Goal: Information Seeking & Learning: Learn about a topic

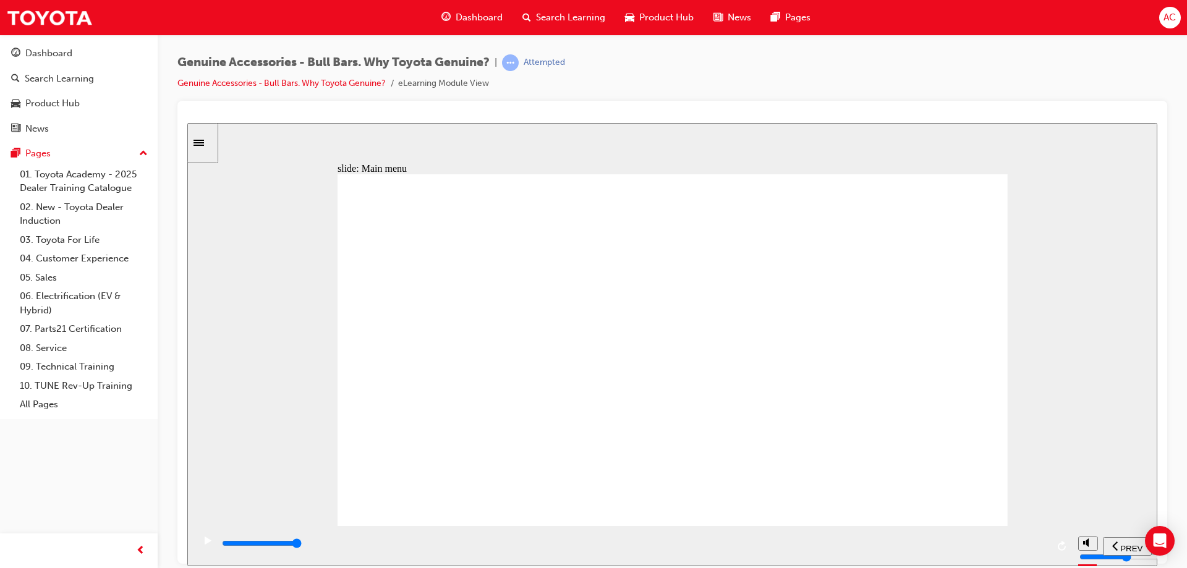
drag, startPoint x: 287, startPoint y: 522, endPoint x: 298, endPoint y: 520, distance: 10.7
drag, startPoint x: 298, startPoint y: 520, endPoint x: 863, endPoint y: 272, distance: 616.9
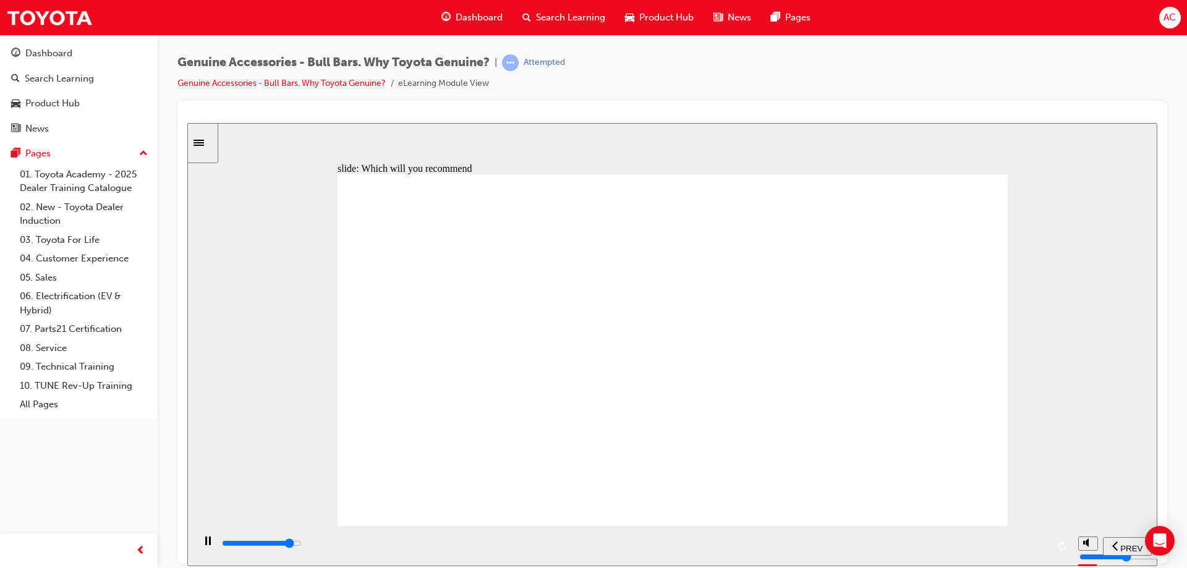
type input "8900"
radio input "true"
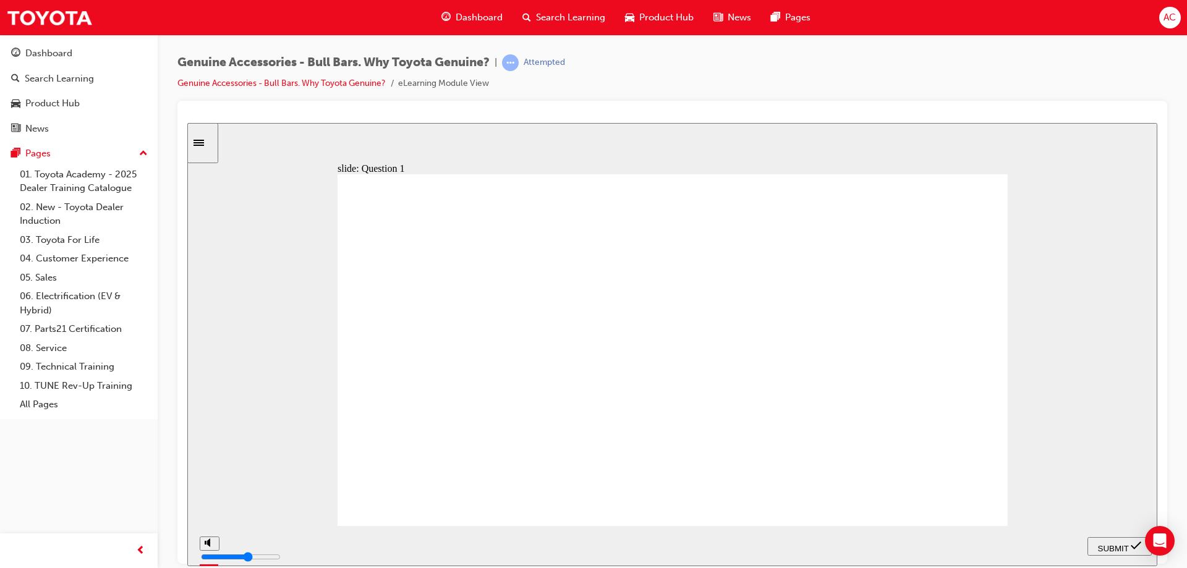
click at [1110, 548] on span "SUBMIT" at bounding box center [1113, 547] width 31 height 9
radio input "true"
click at [1109, 546] on span "SUBMIT" at bounding box center [1113, 547] width 31 height 9
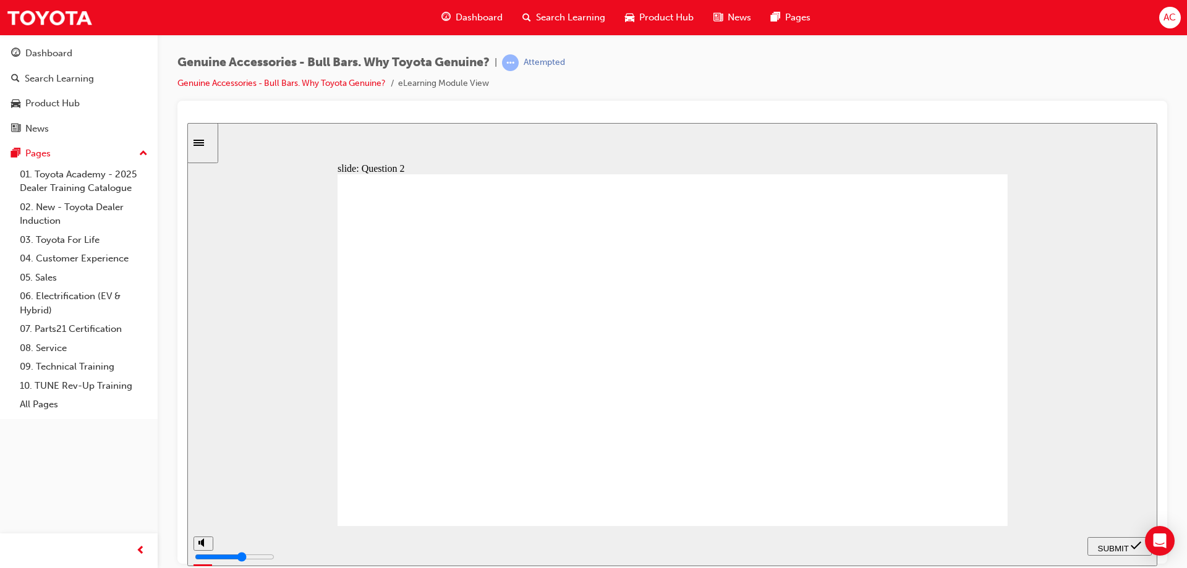
radio input "true"
click at [1108, 548] on span "SUBMIT" at bounding box center [1113, 547] width 31 height 9
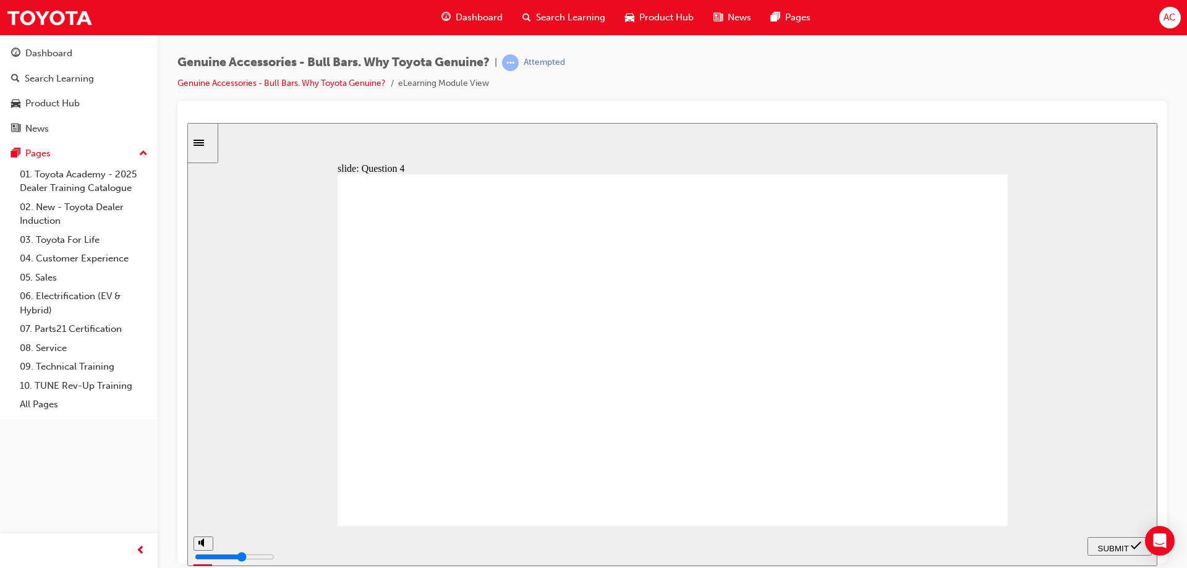
radio input "true"
click at [1129, 544] on span "SUBMIT" at bounding box center [1113, 547] width 31 height 9
drag, startPoint x: 690, startPoint y: 456, endPoint x: 705, endPoint y: 456, distance: 15.5
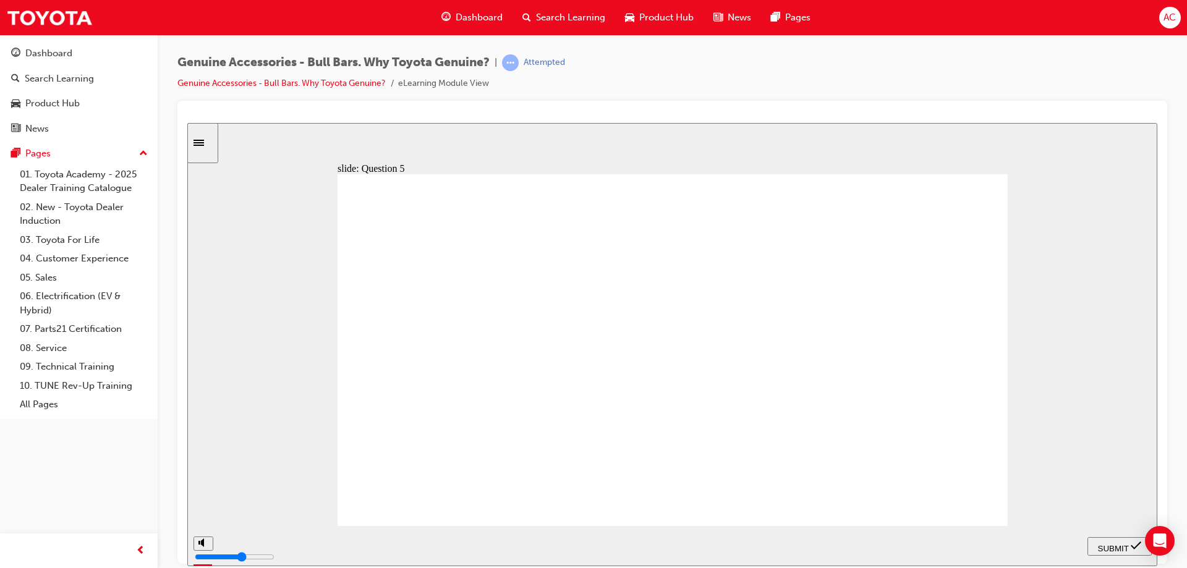
radio input "true"
click at [1114, 546] on span "SUBMIT" at bounding box center [1113, 547] width 31 height 9
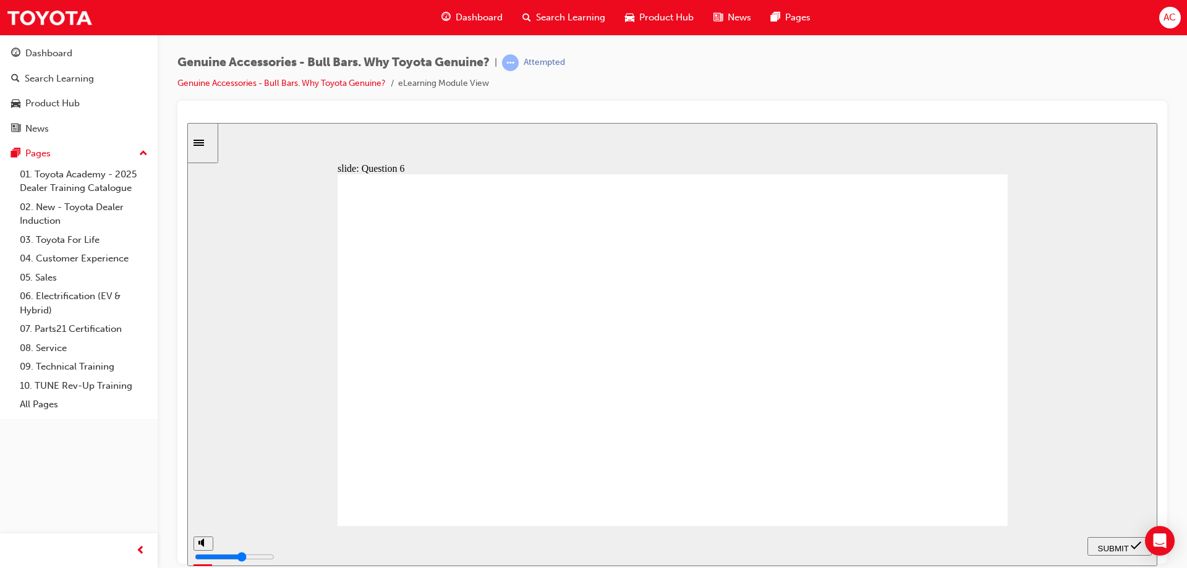
radio input "true"
click at [1111, 540] on div "SUBMIT" at bounding box center [1119, 546] width 54 height 13
radio input "true"
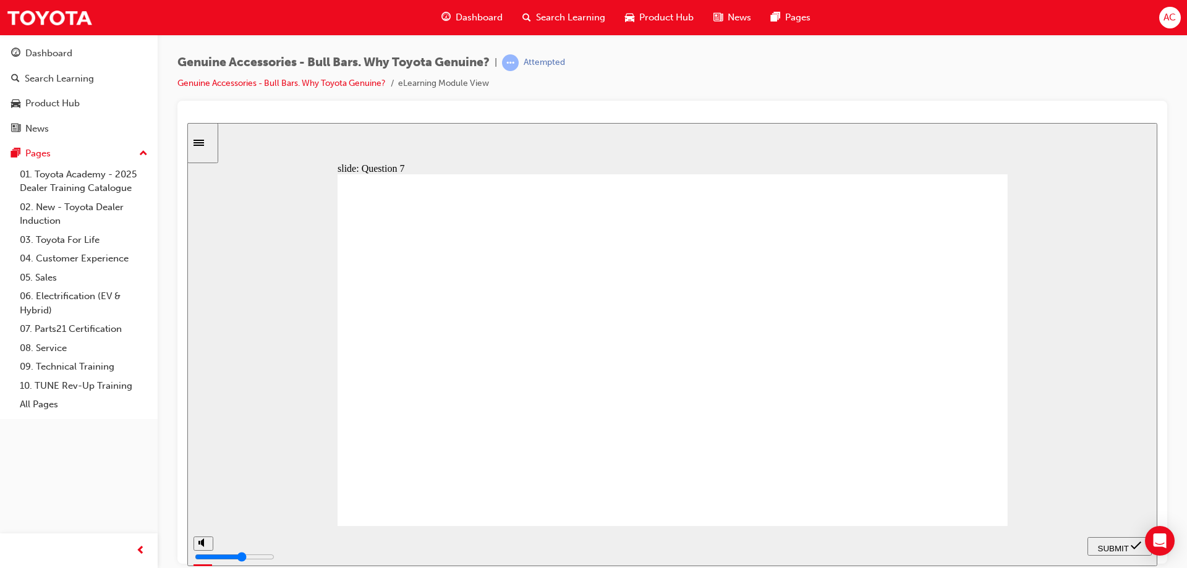
click at [1098, 543] on span "SUBMIT" at bounding box center [1113, 547] width 31 height 9
type input "23000"
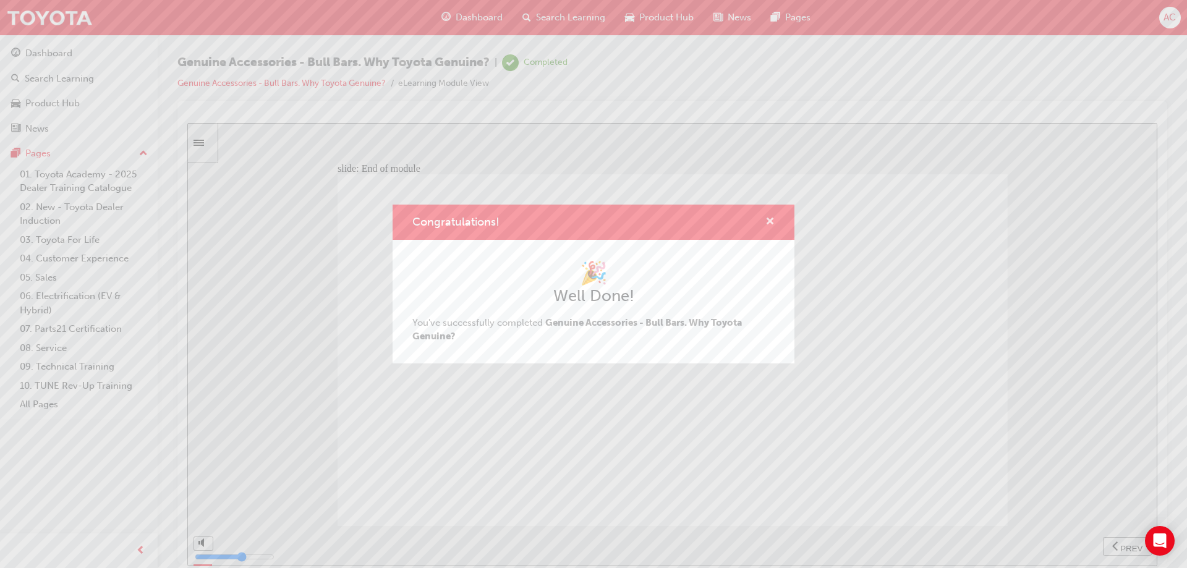
click at [770, 225] on span "cross-icon" at bounding box center [769, 222] width 9 height 11
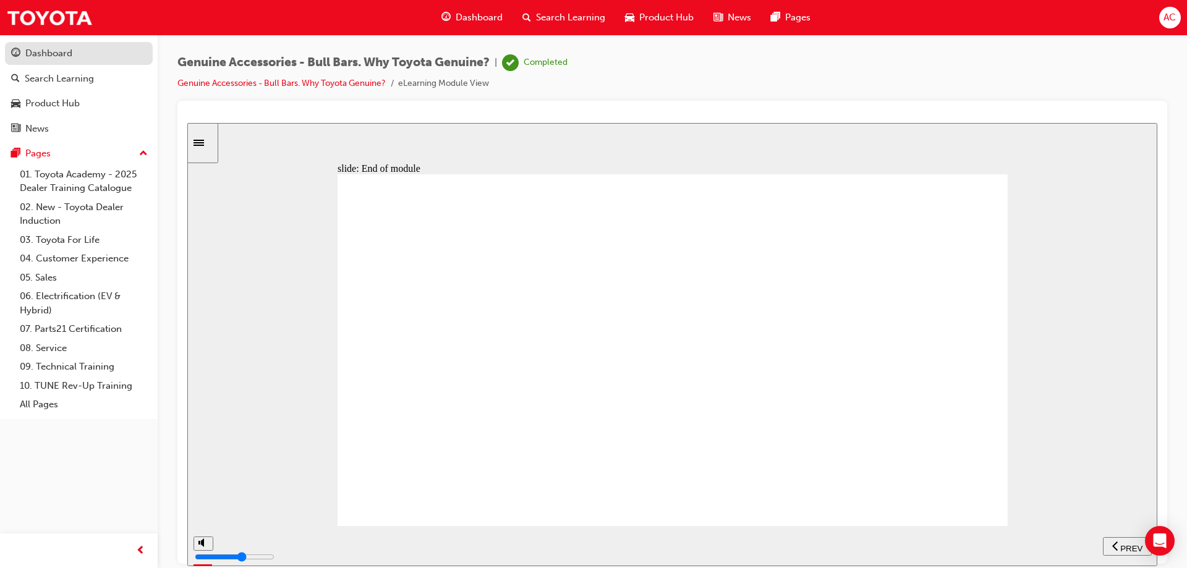
click at [70, 54] on div "Dashboard" at bounding box center [48, 53] width 47 height 14
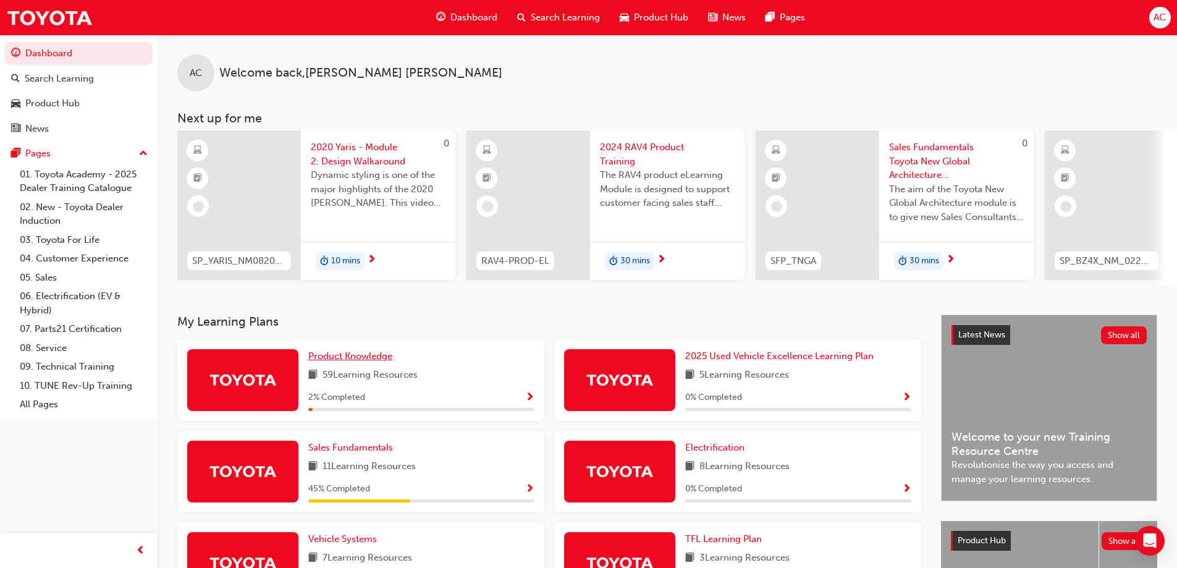
click at [367, 360] on span "Product Knowledge" at bounding box center [350, 355] width 84 height 11
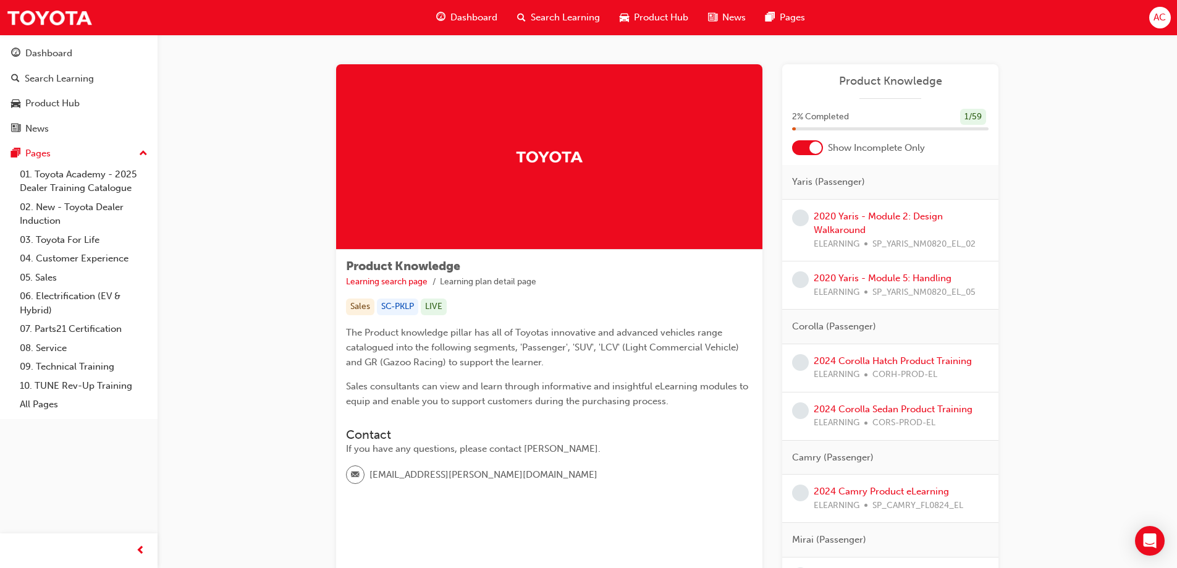
click at [479, 5] on div "Dashboard" at bounding box center [466, 17] width 81 height 25
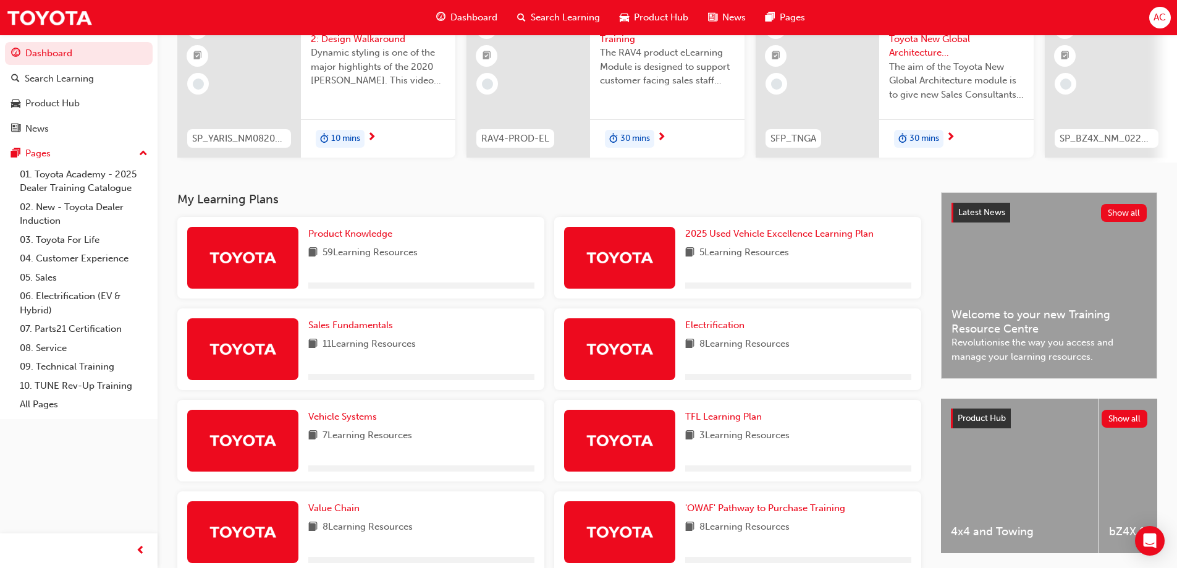
scroll to position [124, 0]
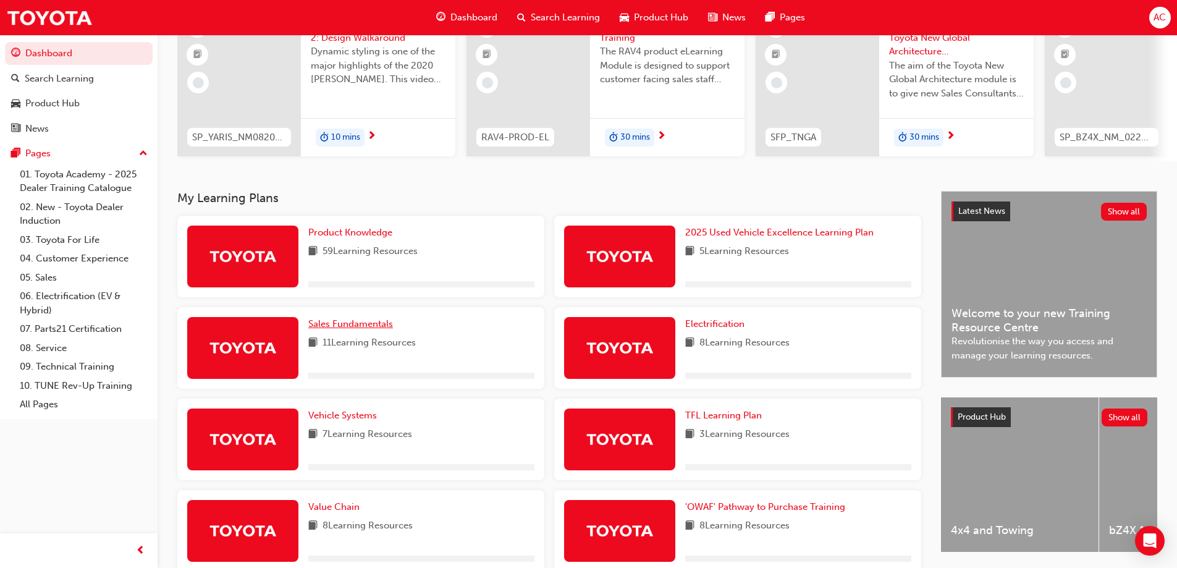
click at [367, 327] on span "Sales Fundamentals" at bounding box center [350, 323] width 85 height 11
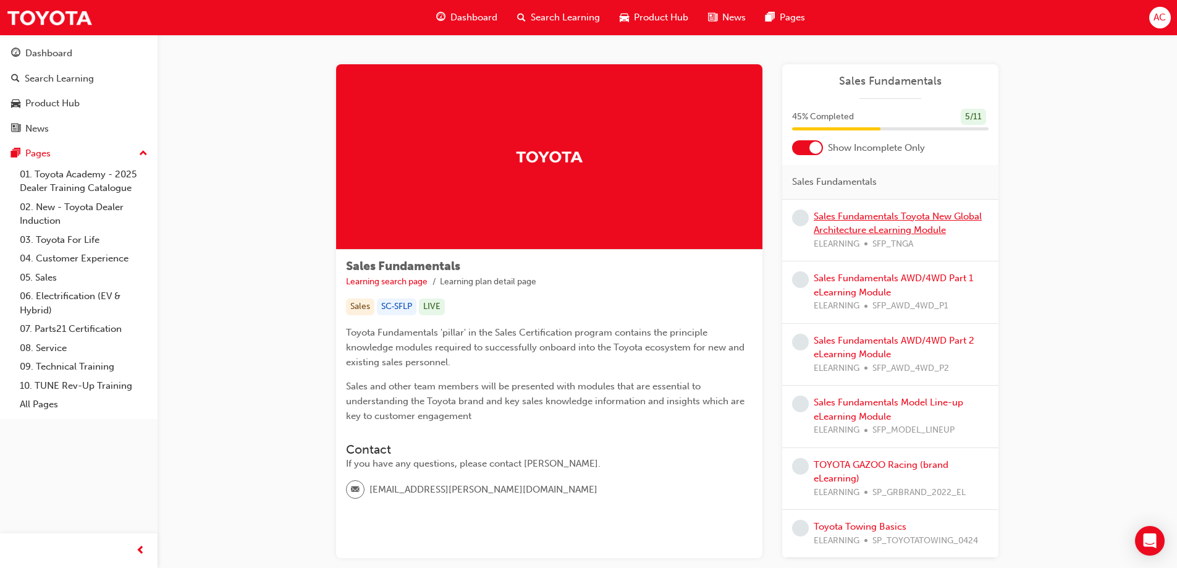
click at [885, 226] on link "Sales Fundamentals Toyota New Global Architecture eLearning Module" at bounding box center [898, 223] width 168 height 25
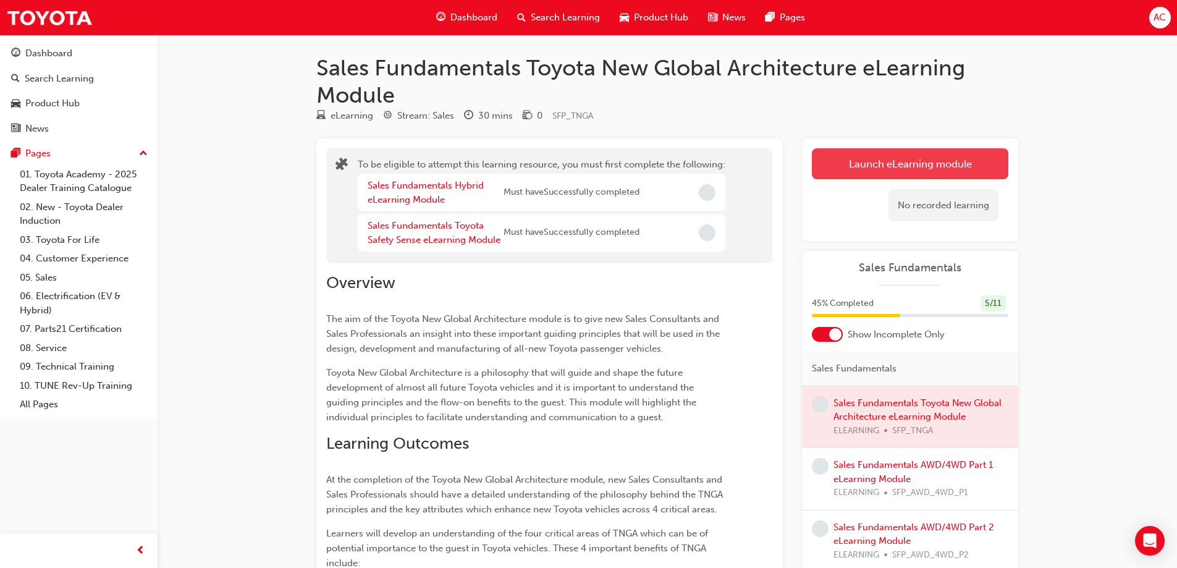
click at [908, 150] on button "Launch eLearning module" at bounding box center [910, 163] width 197 height 31
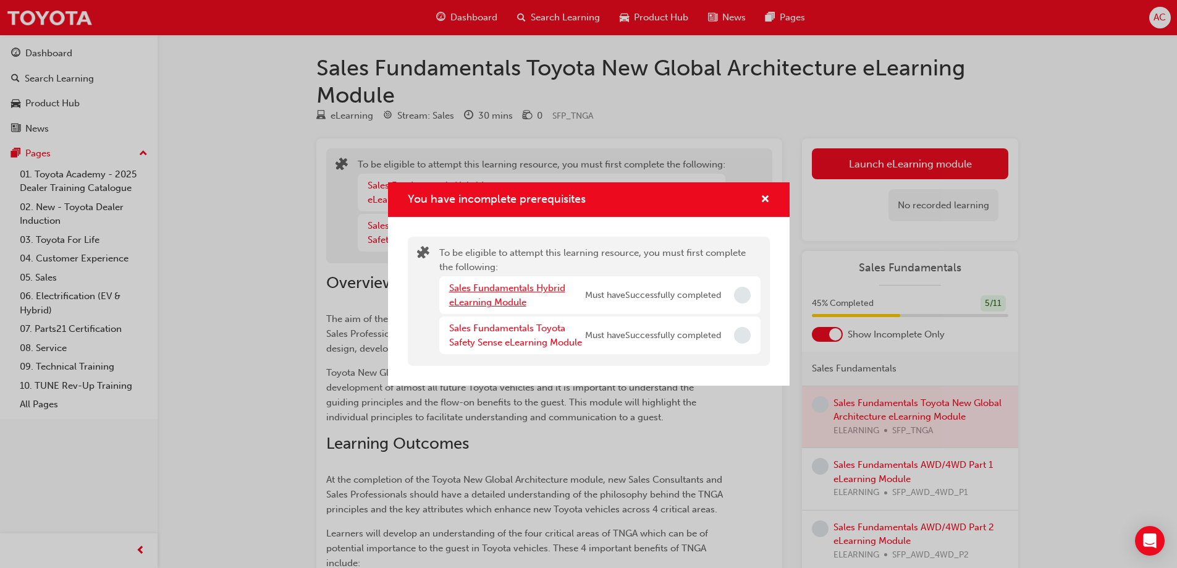
click at [512, 292] on link "Sales Fundamentals Hybrid eLearning Module" at bounding box center [507, 294] width 116 height 25
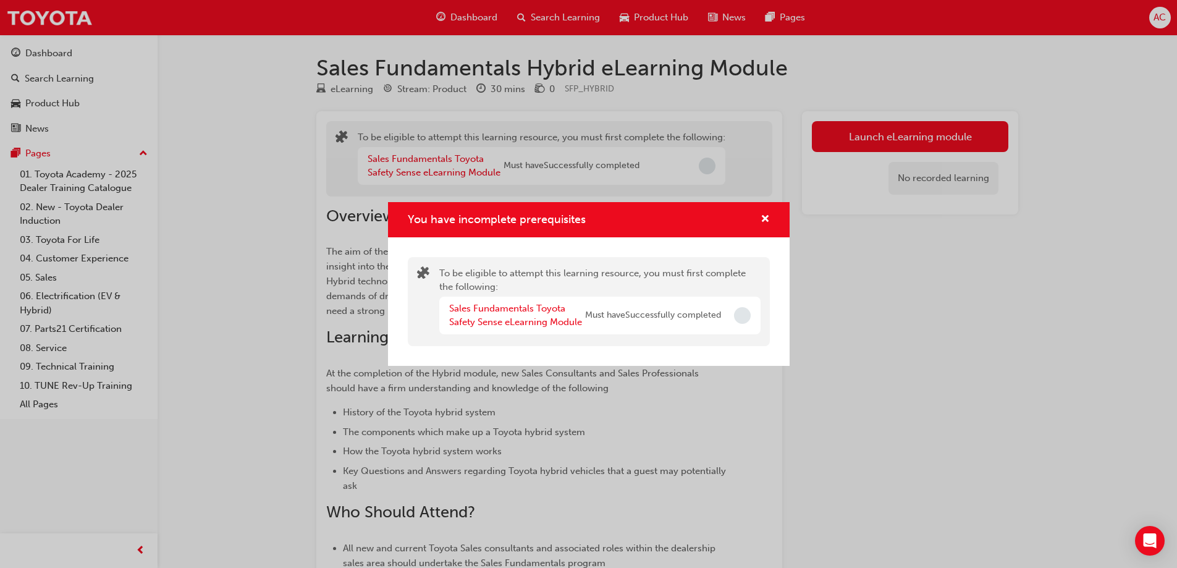
click at [536, 329] on div "Sales Fundamentals Toyota Safety Sense eLearning Module" at bounding box center [517, 316] width 136 height 28
click at [537, 316] on link "Sales Fundamentals Toyota Safety Sense eLearning Module" at bounding box center [515, 315] width 133 height 25
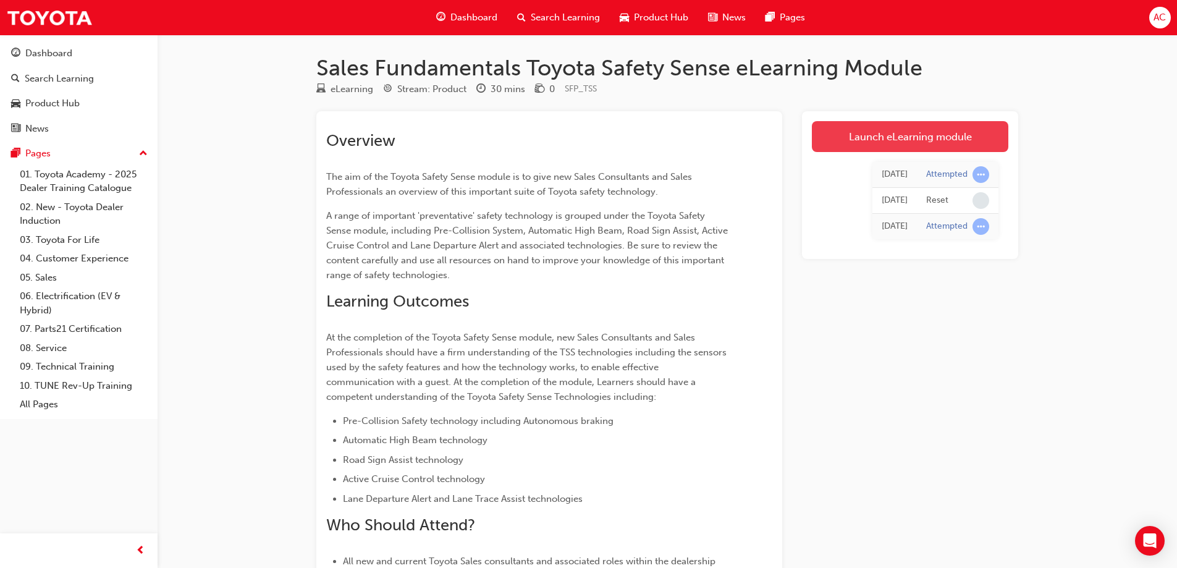
click at [913, 150] on link "Launch eLearning module" at bounding box center [910, 136] width 197 height 31
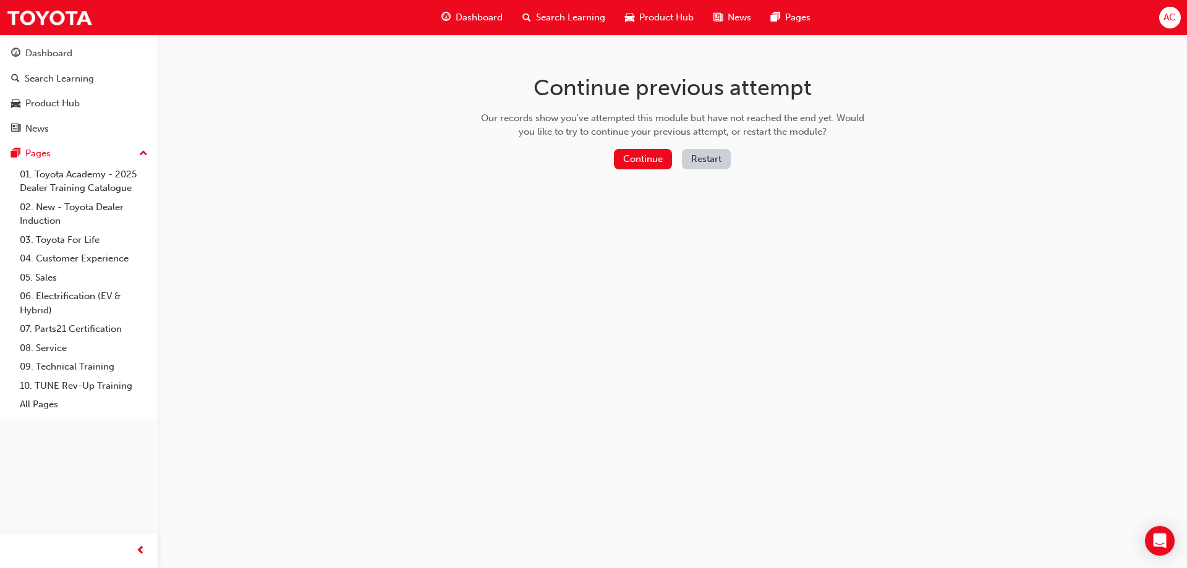
click at [478, 17] on span "Dashboard" at bounding box center [478, 18] width 47 height 14
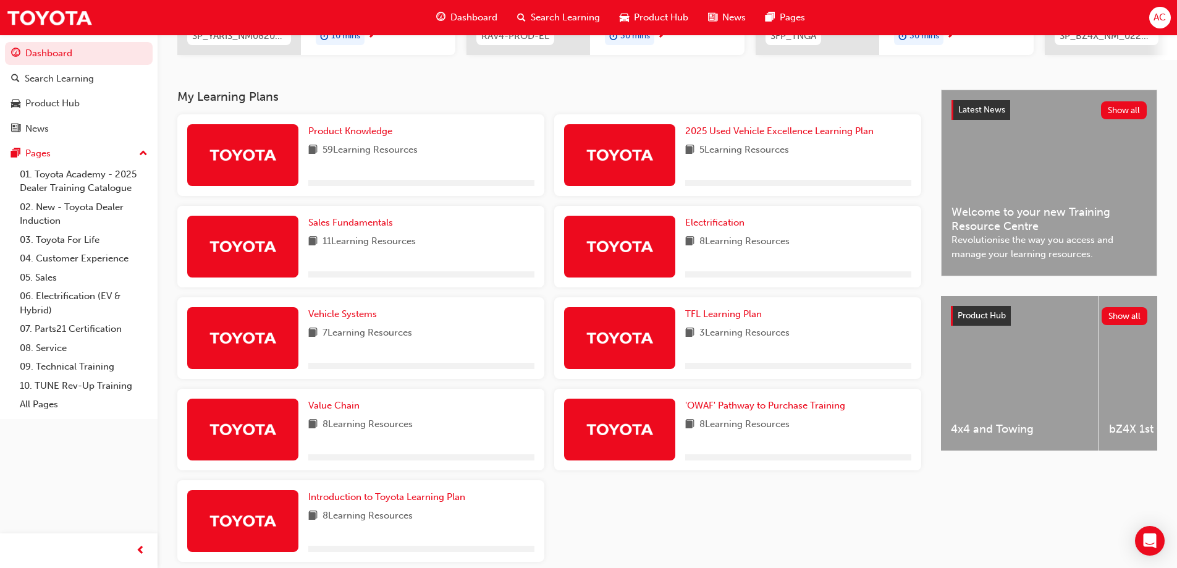
scroll to position [284, 0]
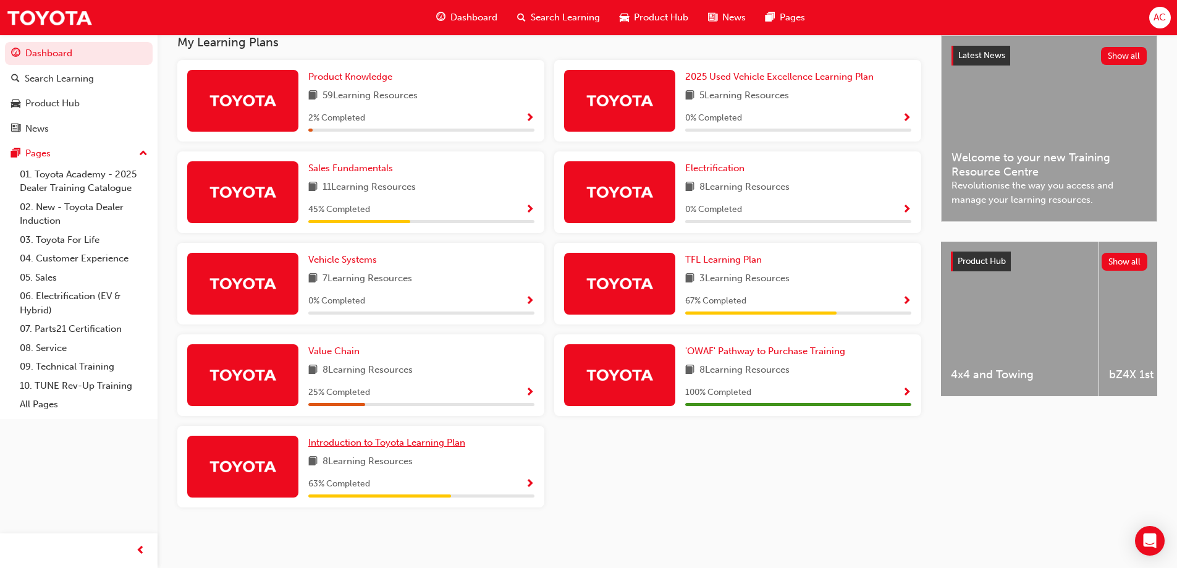
click at [441, 437] on span "Introduction to Toyota Learning Plan" at bounding box center [386, 442] width 157 height 11
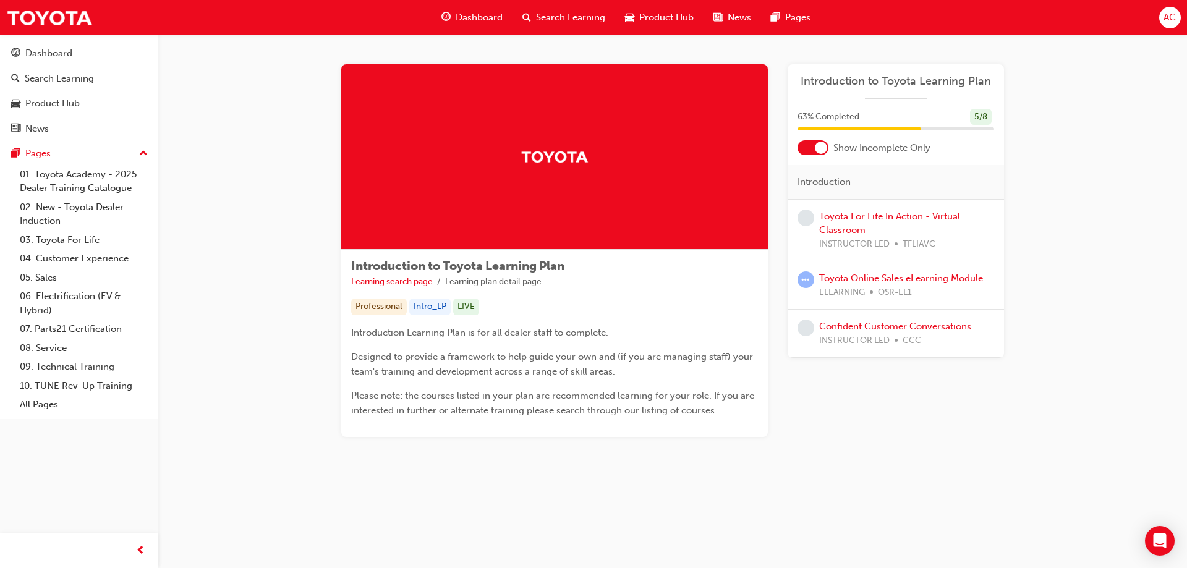
click at [482, 22] on span "Dashboard" at bounding box center [478, 18] width 47 height 14
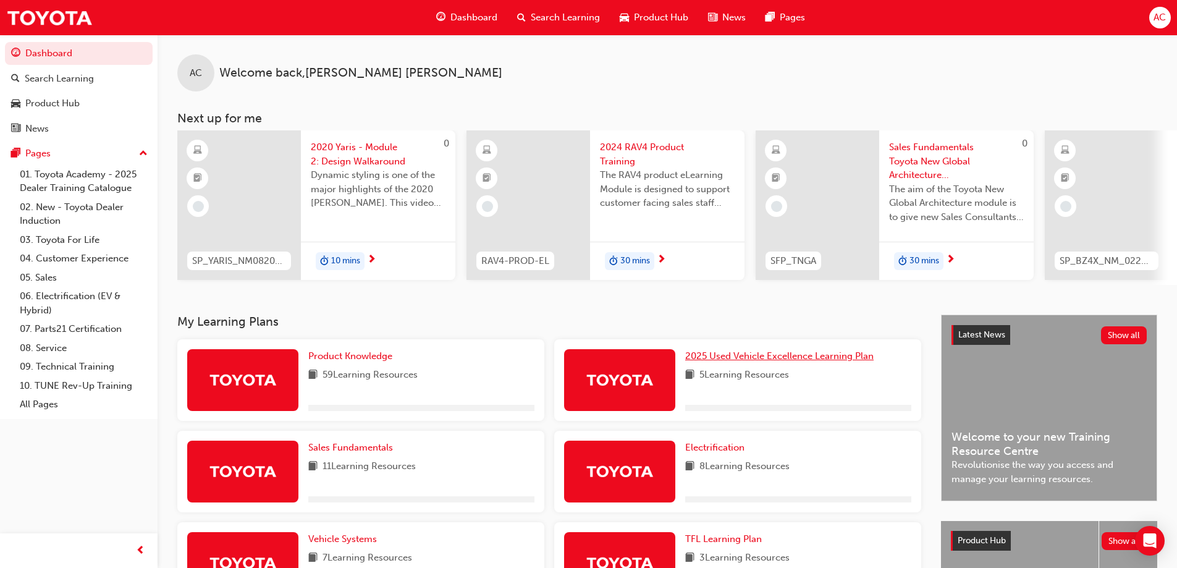
click at [750, 362] on span "2025 Used Vehicle Excellence Learning Plan" at bounding box center [779, 355] width 189 height 11
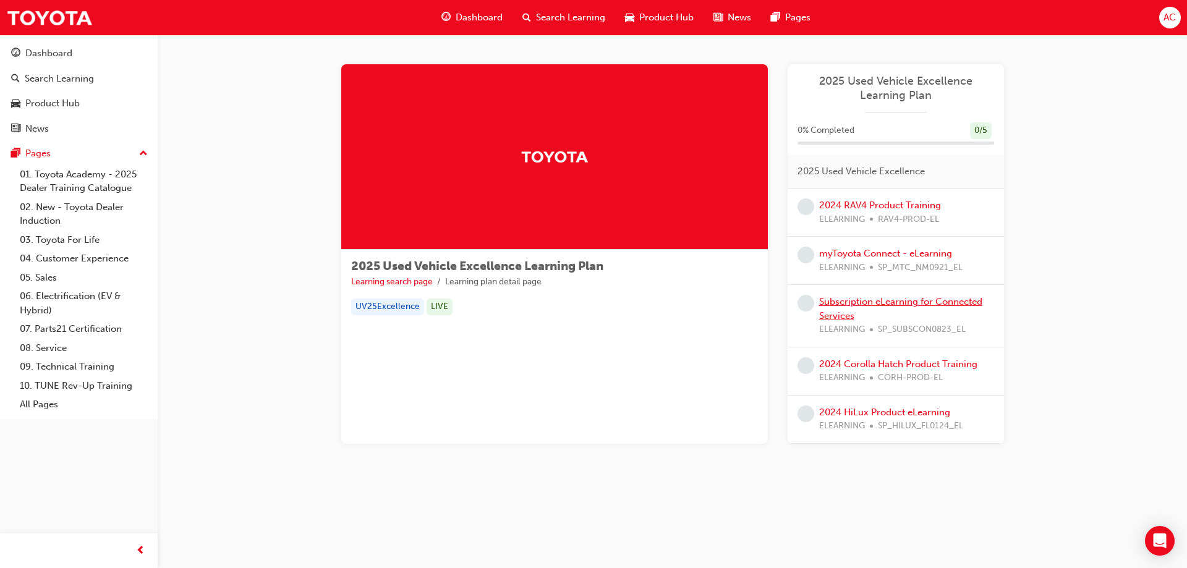
click at [845, 317] on link "Subscription eLearning for Connected Services" at bounding box center [900, 308] width 163 height 25
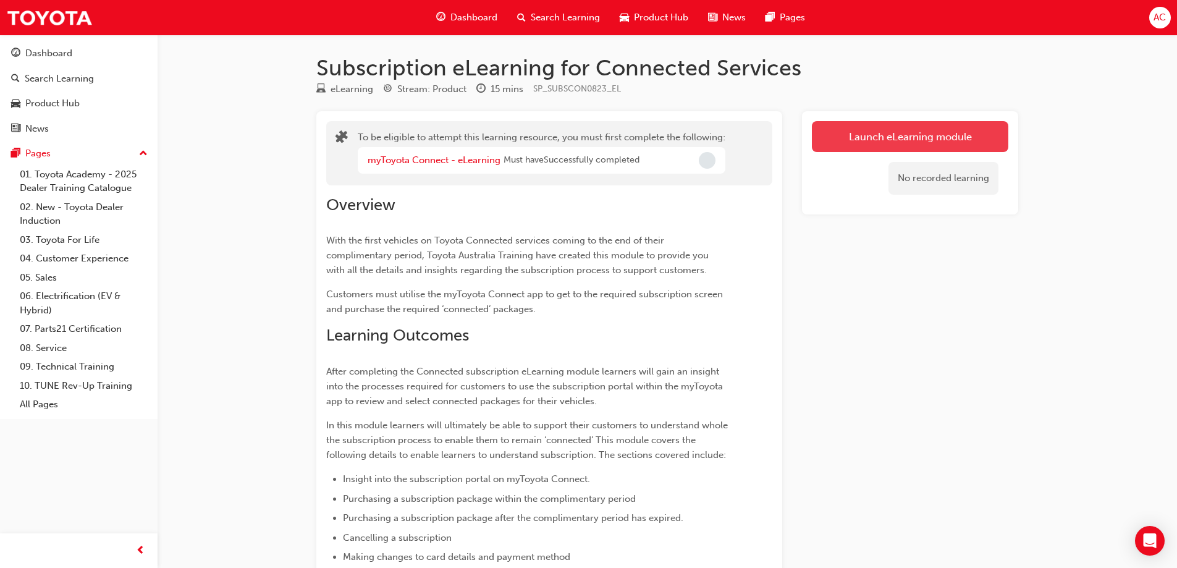
click at [949, 138] on button "Launch eLearning module" at bounding box center [910, 136] width 197 height 31
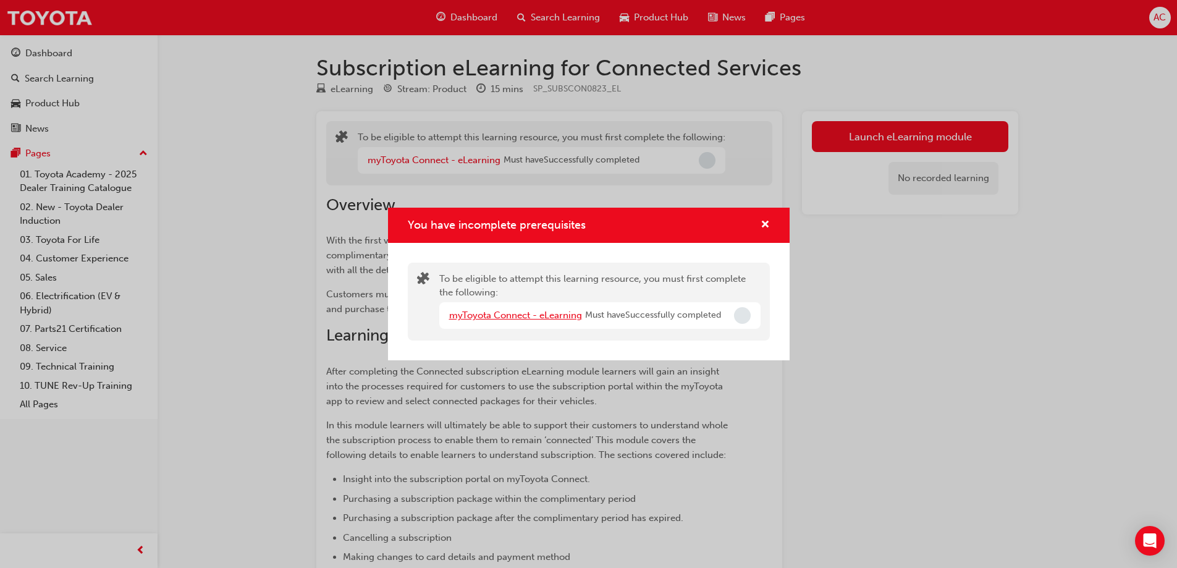
click at [541, 314] on link "myToyota Connect - eLearning" at bounding box center [515, 315] width 133 height 11
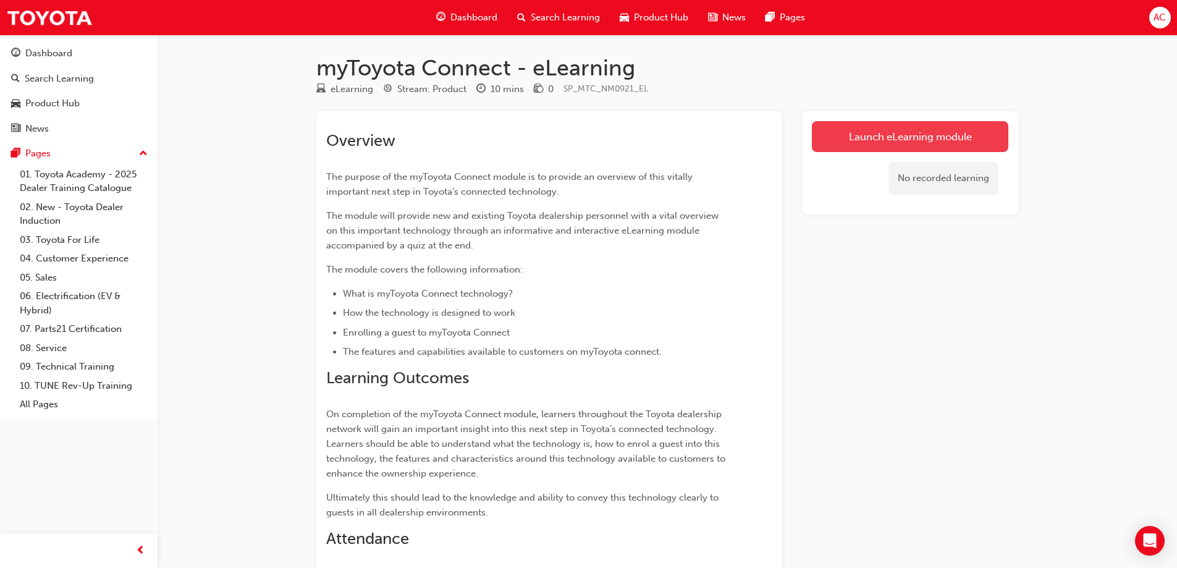
click at [883, 132] on link "Launch eLearning module" at bounding box center [910, 136] width 197 height 31
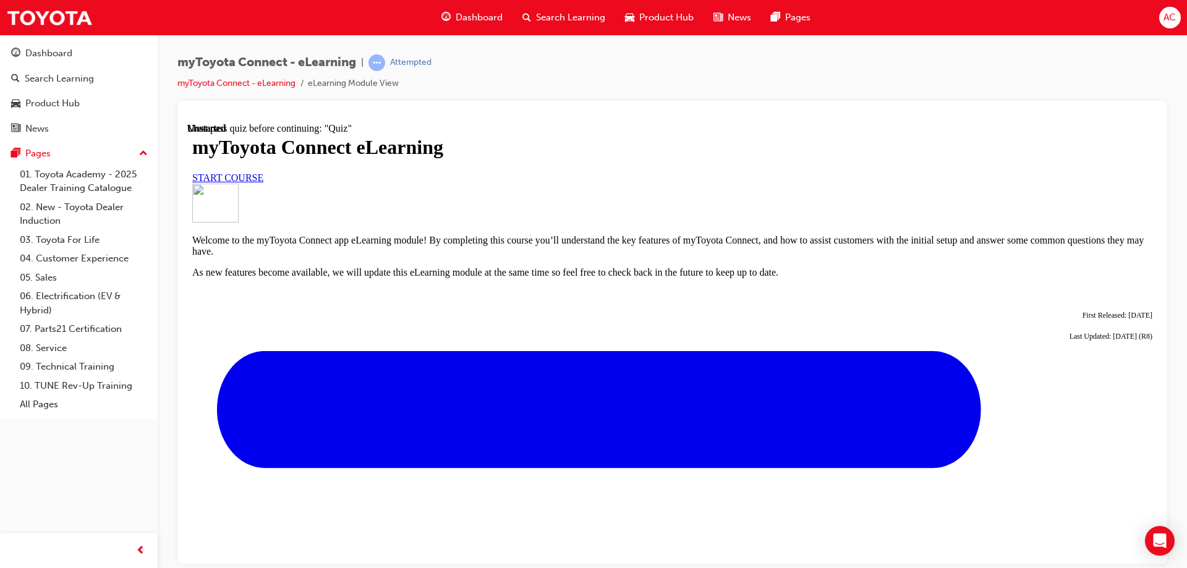
click at [263, 182] on span "START COURSE" at bounding box center [227, 177] width 71 height 11
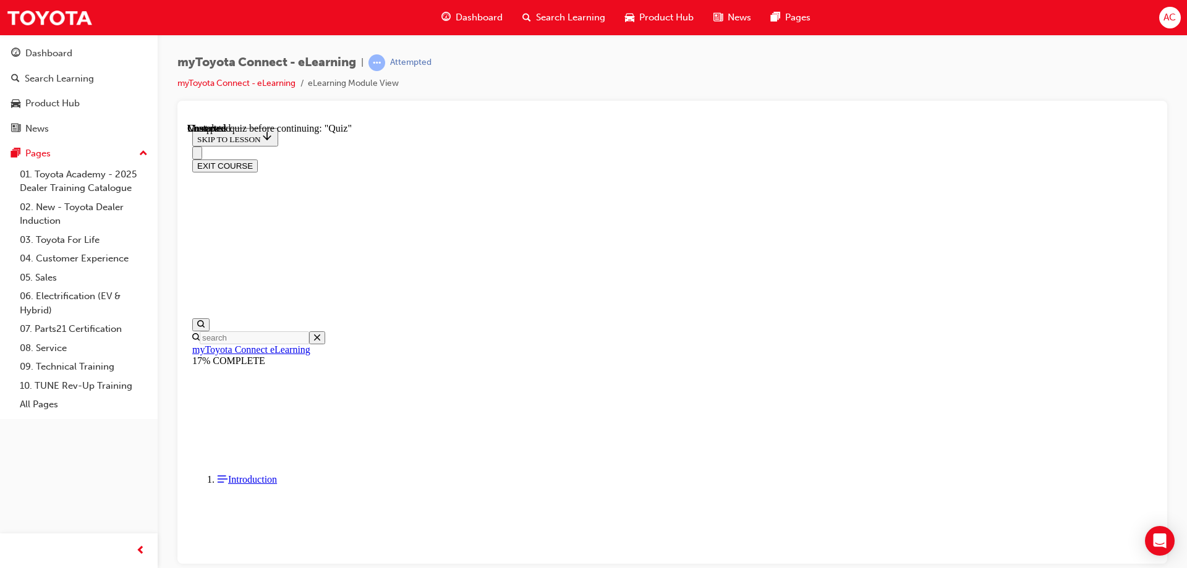
scroll to position [1078, 0]
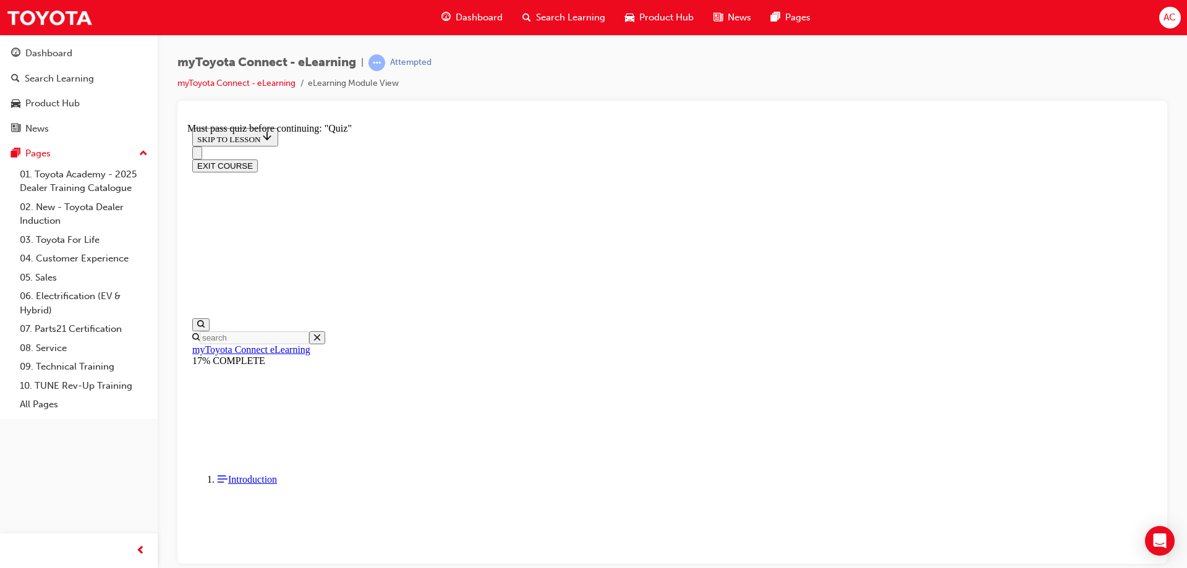
drag, startPoint x: 415, startPoint y: 456, endPoint x: 677, endPoint y: 431, distance: 262.6
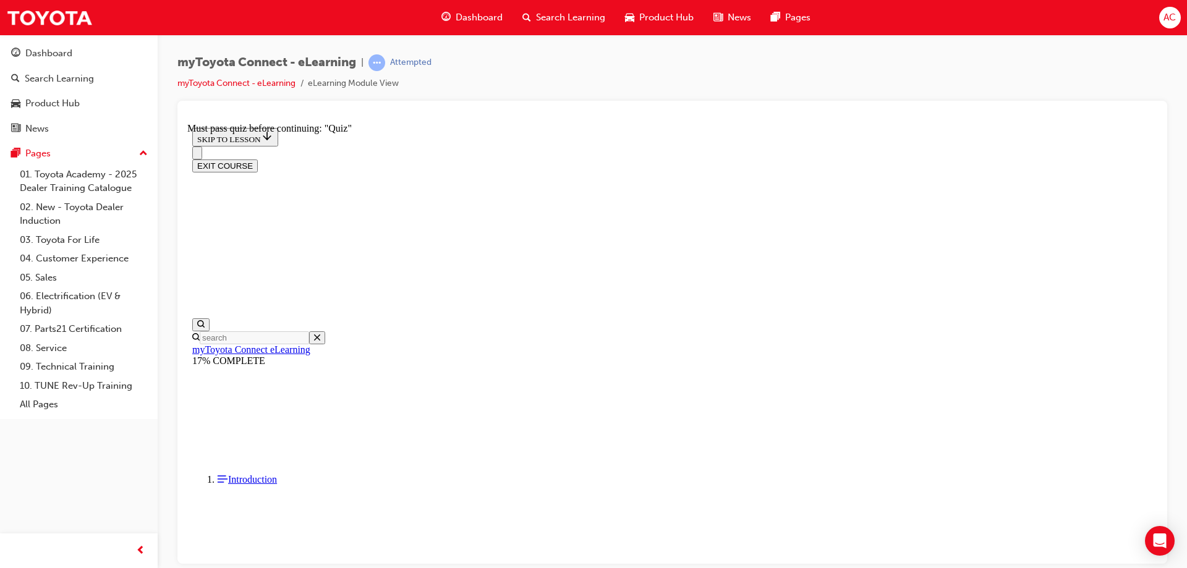
drag, startPoint x: 732, startPoint y: 376, endPoint x: 754, endPoint y: 358, distance: 28.1
drag, startPoint x: 731, startPoint y: 274, endPoint x: 732, endPoint y: 281, distance: 6.2
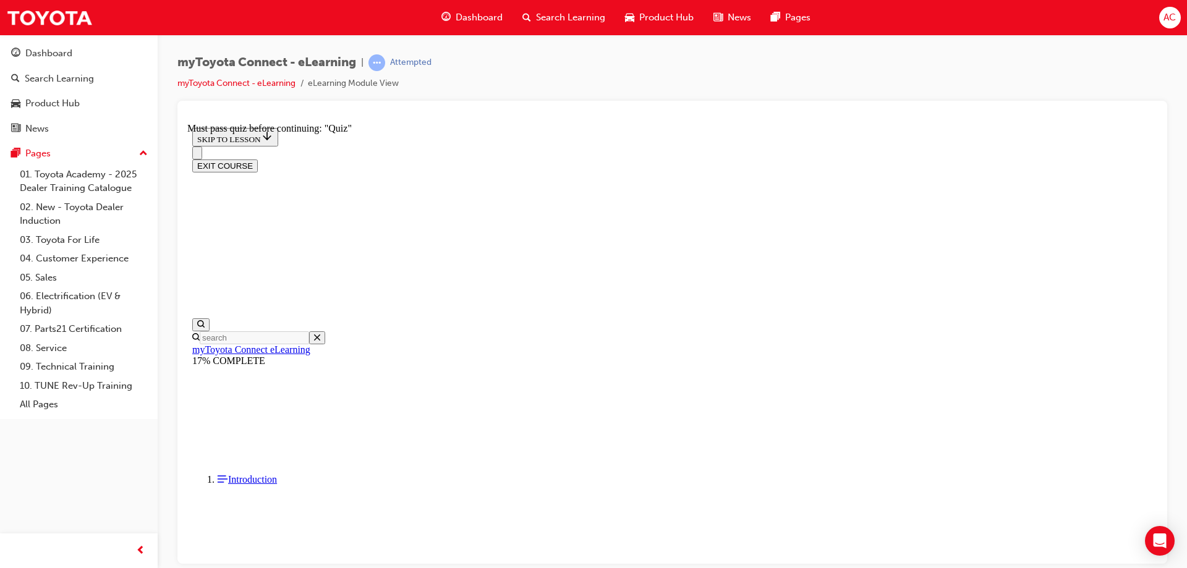
scroll to position [2095, 0]
